Goal: Task Accomplishment & Management: Complete application form

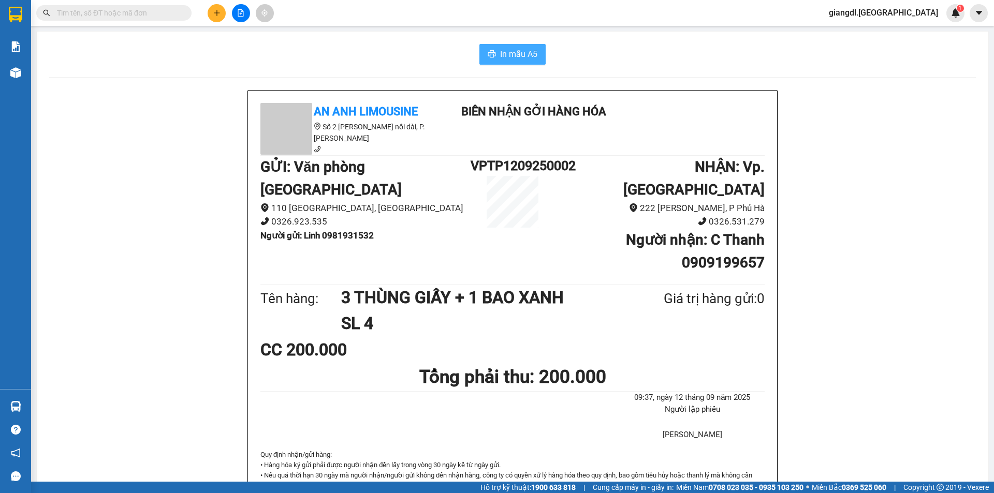
click at [494, 53] on button "In mẫu A5" at bounding box center [512, 54] width 66 height 21
click at [220, 14] on icon "plus" at bounding box center [216, 12] width 7 height 7
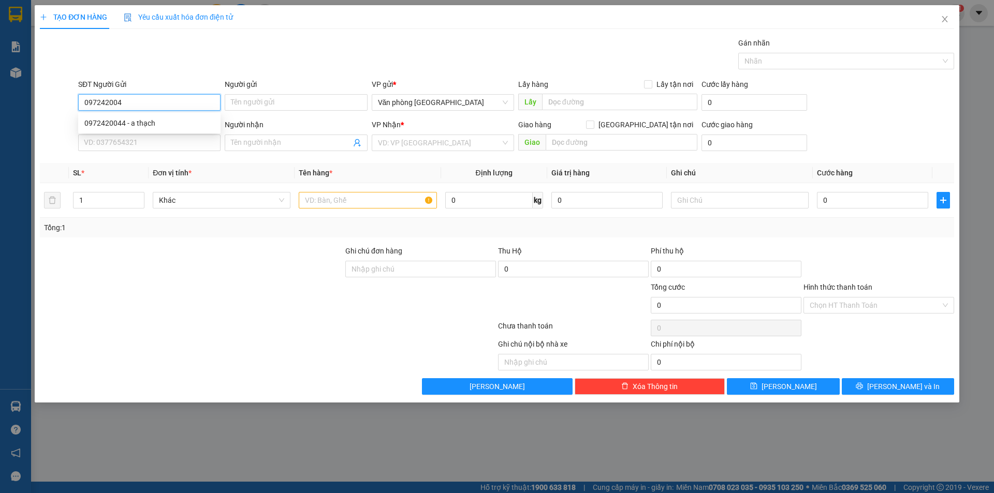
type input "0972420044"
click at [170, 118] on div "0972420044 - a thạch" at bounding box center [149, 123] width 130 height 11
type input "a thạch"
type input "0988040020"
type input "HIỆP"
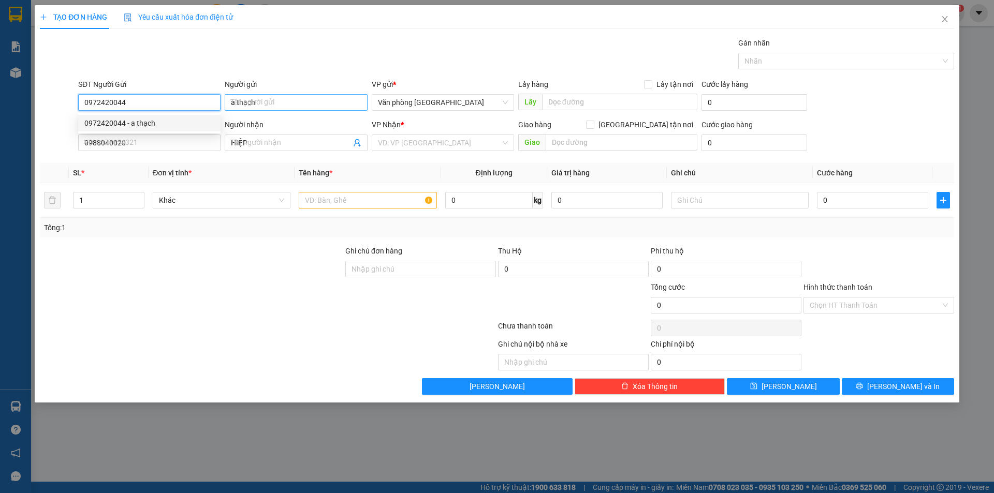
type input "30.000"
type input "0972420044"
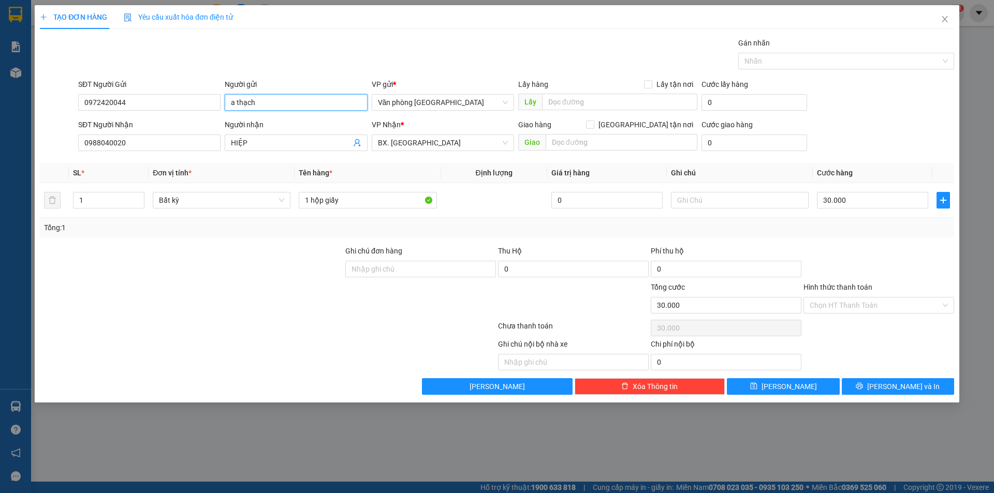
click at [237, 96] on input "a thạch" at bounding box center [296, 102] width 142 height 17
type input "t"
type input "THẠCH"
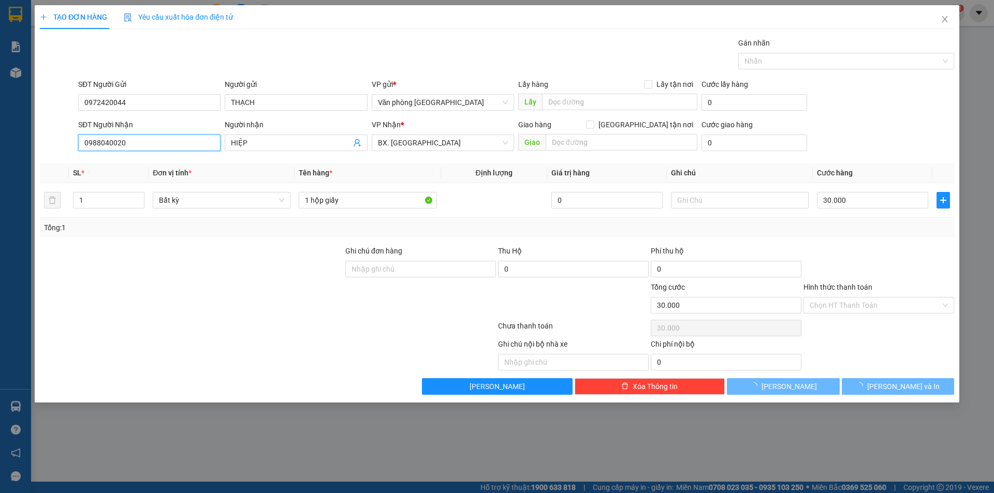
click at [157, 135] on input "0988040020" at bounding box center [149, 143] width 142 height 17
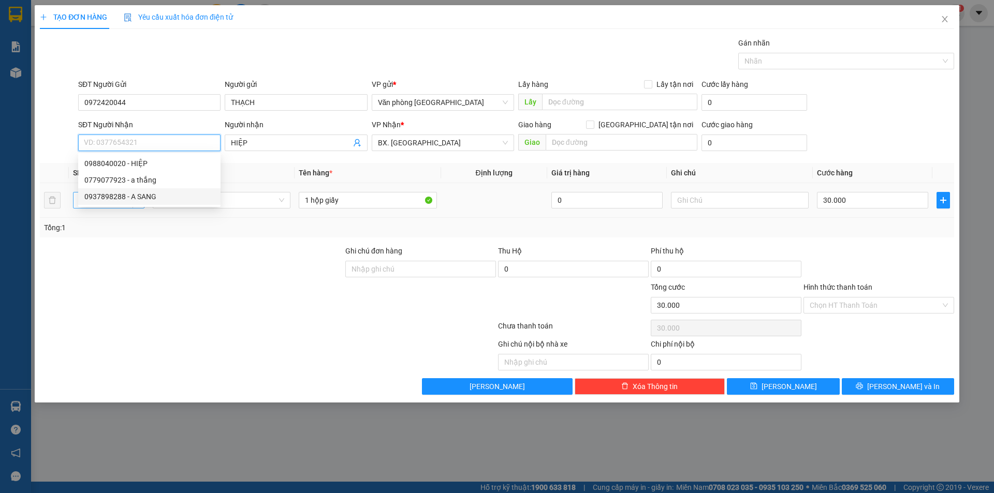
click at [127, 200] on div "0937898288 - A SANG" at bounding box center [149, 196] width 130 height 11
type input "0937898288"
type input "A SANG"
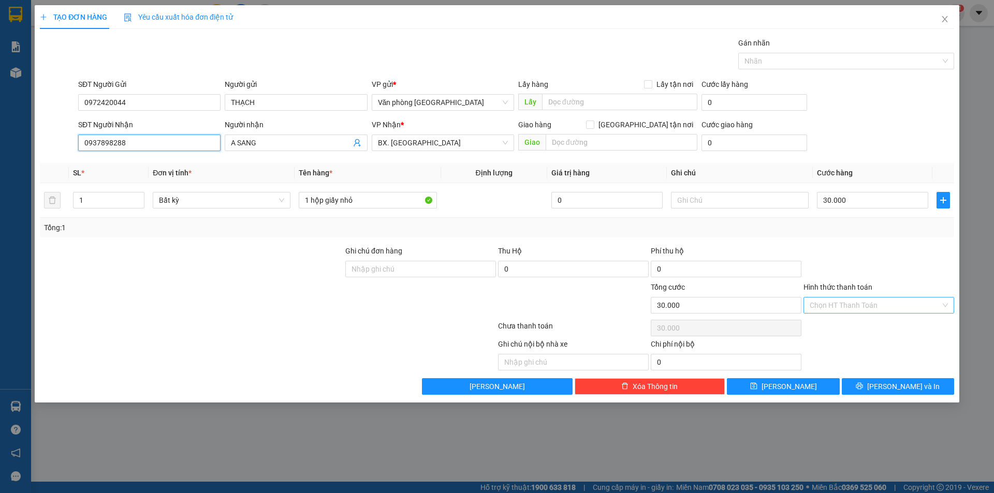
type input "0937898288"
click at [867, 307] on input "Hình thức thanh toán" at bounding box center [875, 306] width 131 height 16
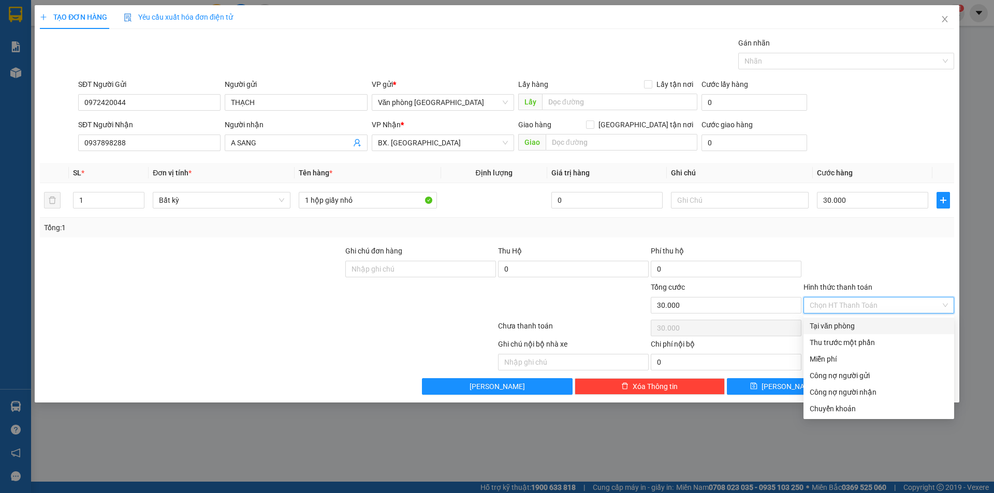
click at [843, 303] on input "Hình thức thanh toán" at bounding box center [875, 306] width 131 height 16
click at [732, 314] on div "Tổng cước 30.000" at bounding box center [726, 300] width 151 height 36
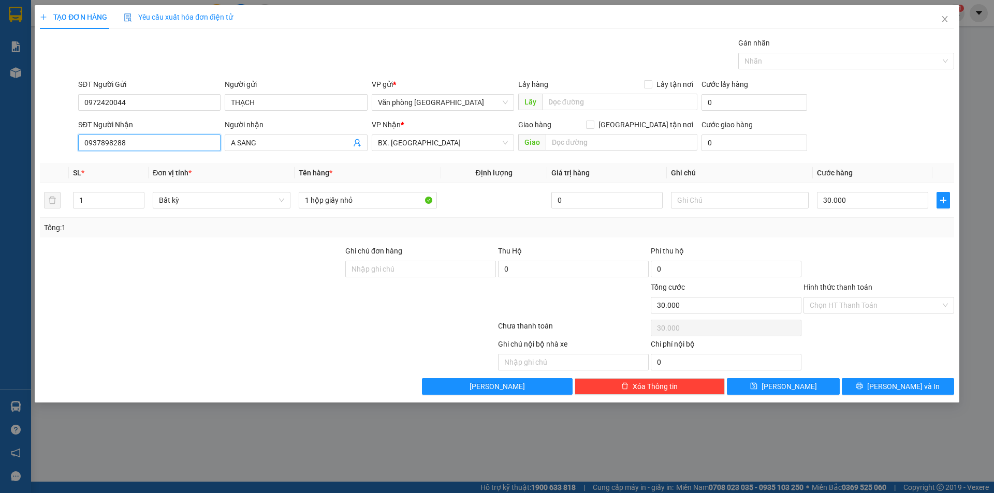
click at [159, 149] on input "0937898288" at bounding box center [149, 143] width 142 height 17
click at [159, 148] on input "0937898288" at bounding box center [149, 143] width 142 height 17
click at [145, 193] on div "0937898288 - A SANG" at bounding box center [149, 196] width 130 height 11
type input "0937898288"
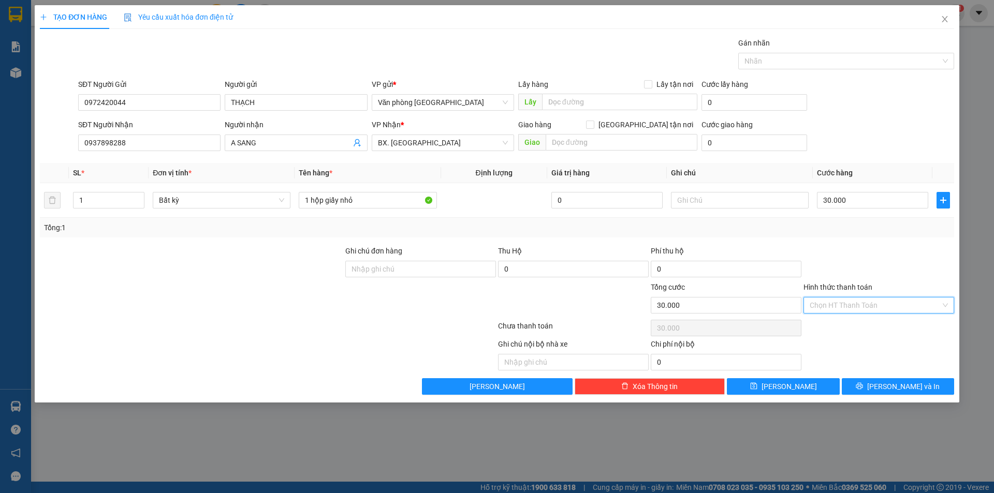
click at [829, 300] on input "Hình thức thanh toán" at bounding box center [875, 306] width 131 height 16
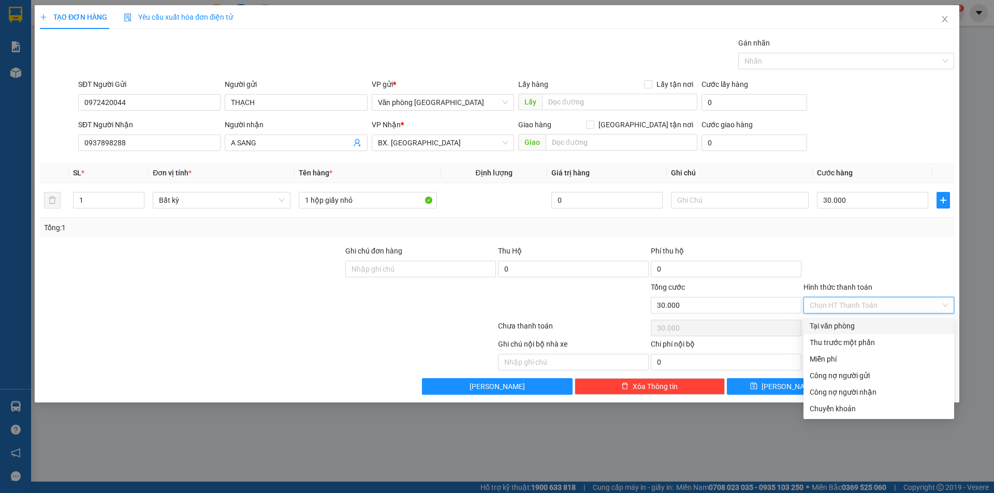
click at [839, 326] on div "Tại văn phòng" at bounding box center [879, 325] width 138 height 11
type input "0"
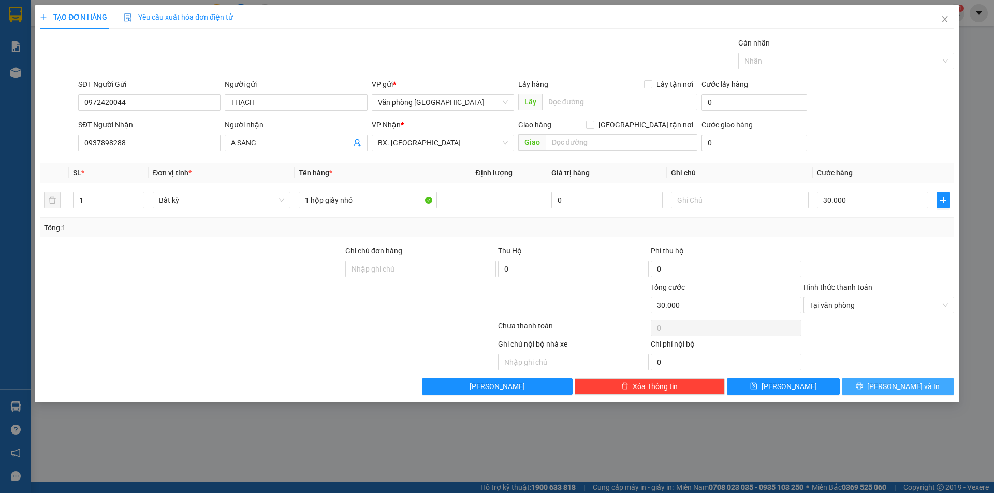
click at [863, 387] on icon "printer" at bounding box center [859, 386] width 7 height 7
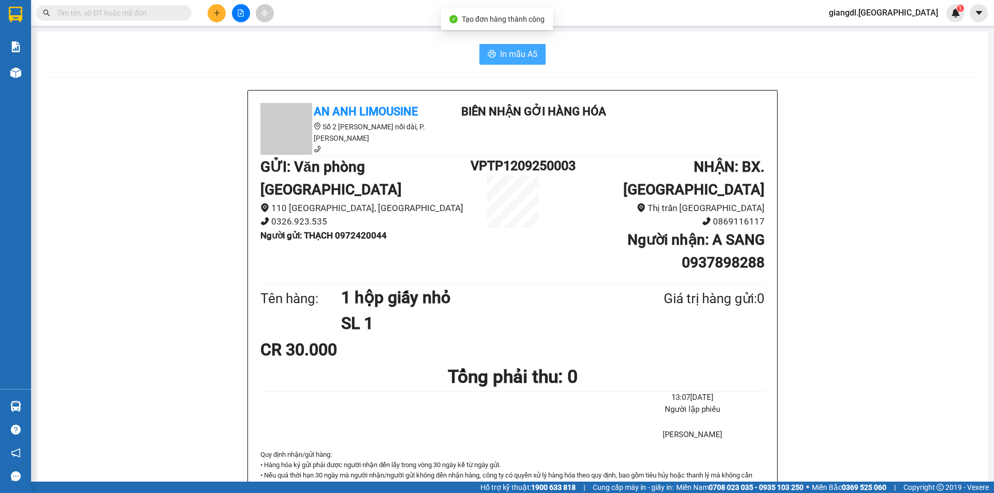
click at [490, 54] on icon "printer" at bounding box center [492, 54] width 8 height 8
